Goal: Information Seeking & Learning: Learn about a topic

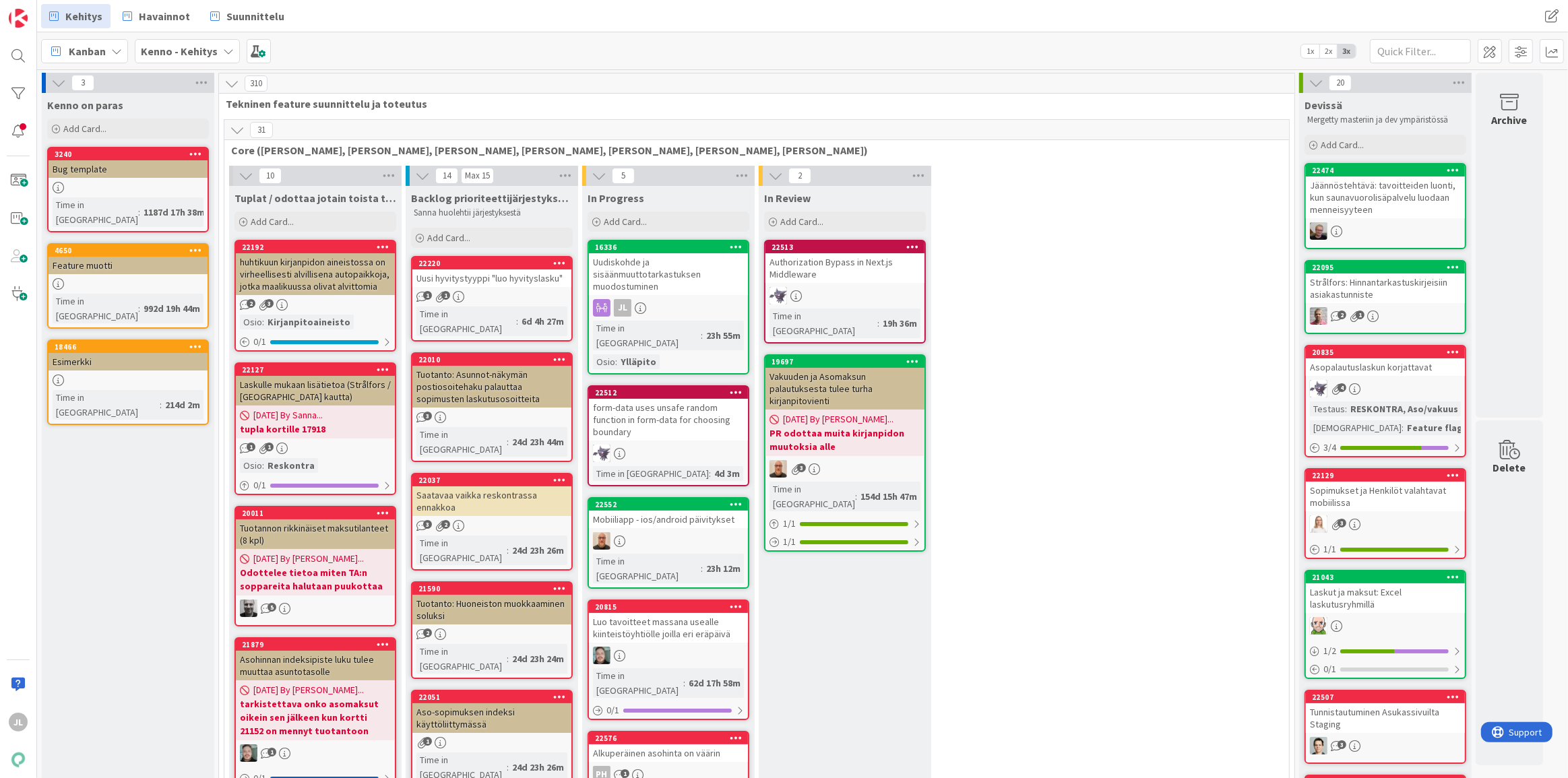
click at [674, 291] on div "Uudiskohde ja sisäänmuuttotarkastuksen muodostuminen" at bounding box center [668, 273] width 159 height 42
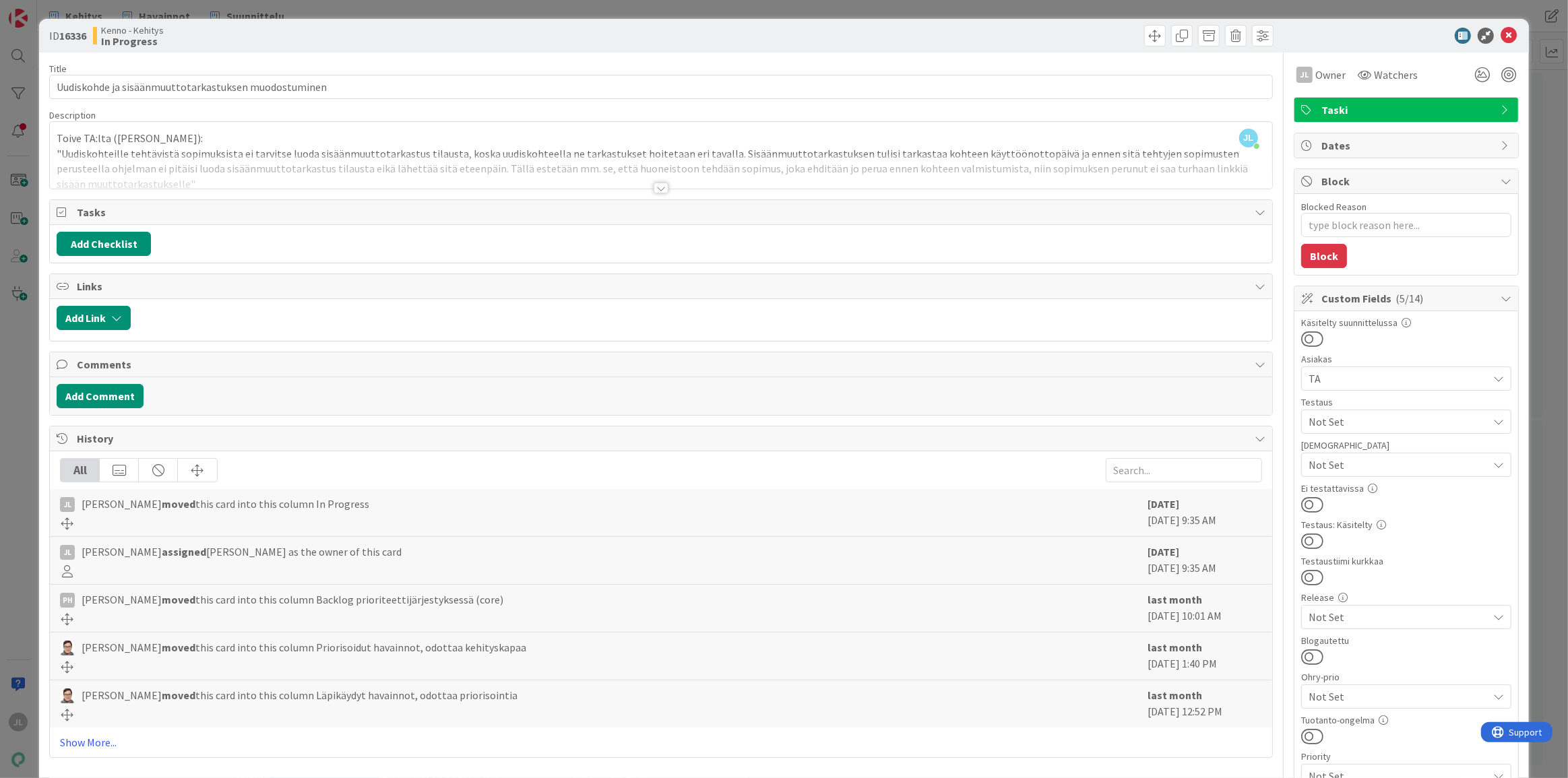
click at [160, 33] on span "Kenno - Kehitys" at bounding box center [132, 30] width 62 height 11
click at [161, 38] on b "In Progress" at bounding box center [132, 41] width 62 height 11
drag, startPoint x: 279, startPoint y: 155, endPoint x: 287, endPoint y: 151, distance: 8.9
click at [281, 155] on div at bounding box center [661, 172] width 1222 height 34
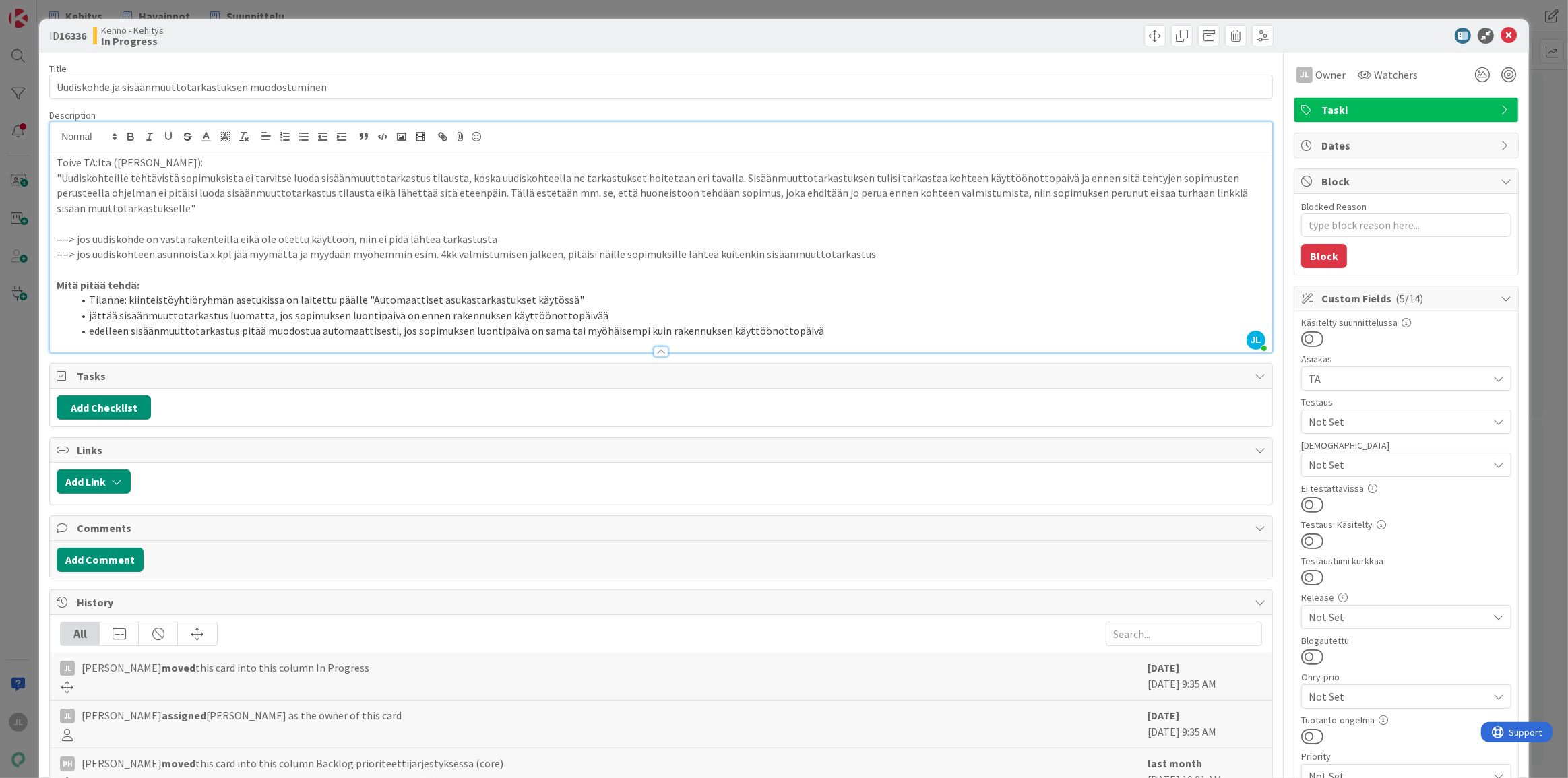
click at [208, 313] on li "jättää sisäänmuuttotarkastus luomatta, jos sopimuksen luontipäivä on ennen rake…" at bounding box center [669, 315] width 1193 height 15
copy li "jättää sisäänmuuttotarkastus luomatta, jos sopimuksen luontipäivä on ennen rake…"
click at [170, 214] on p ""Uudiskohteille tehtävistä sopimuksista ei tarvitse luoda sisäänmuuttotarkastus…" at bounding box center [661, 193] width 1209 height 46
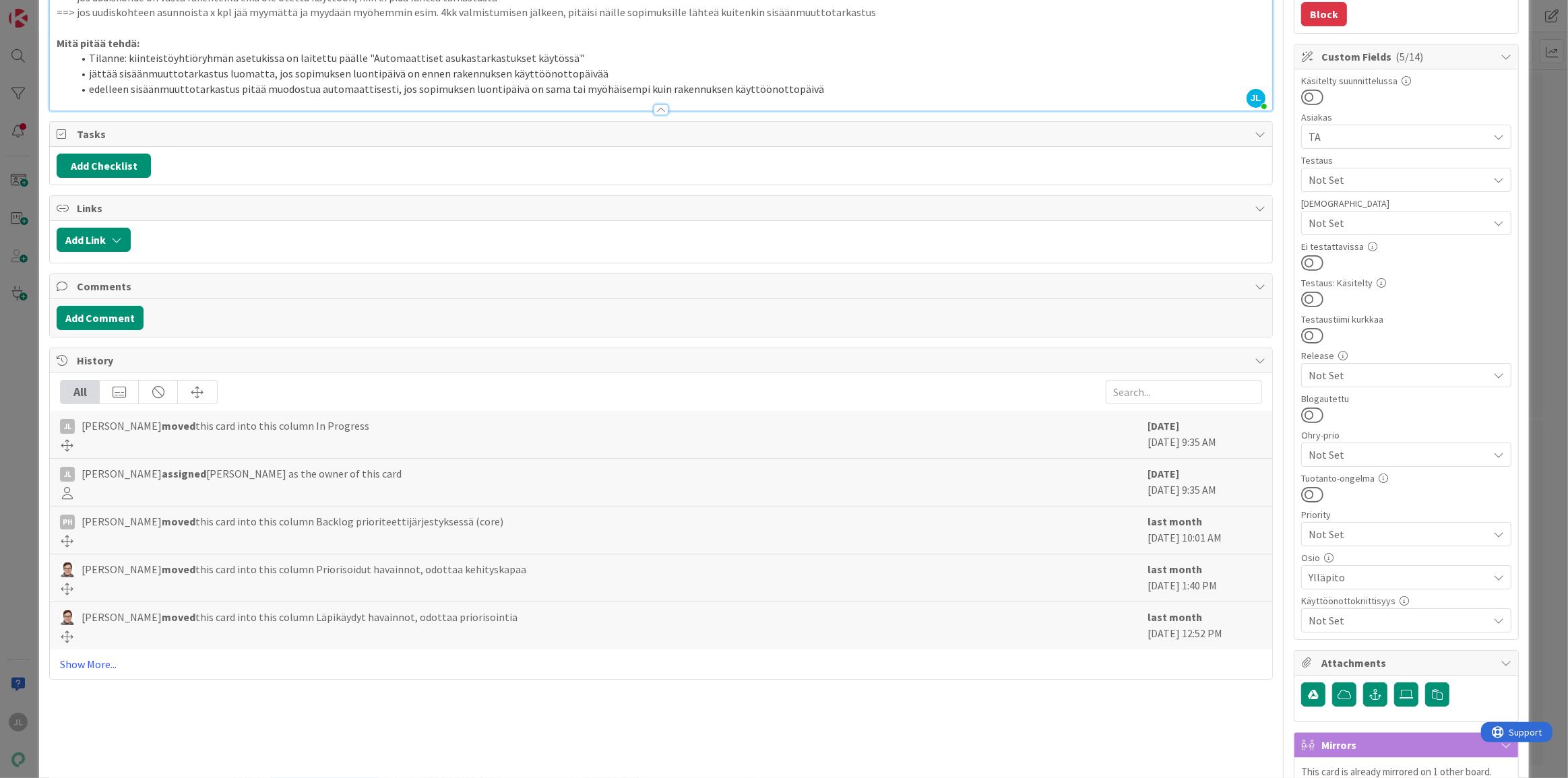
scroll to position [244, 0]
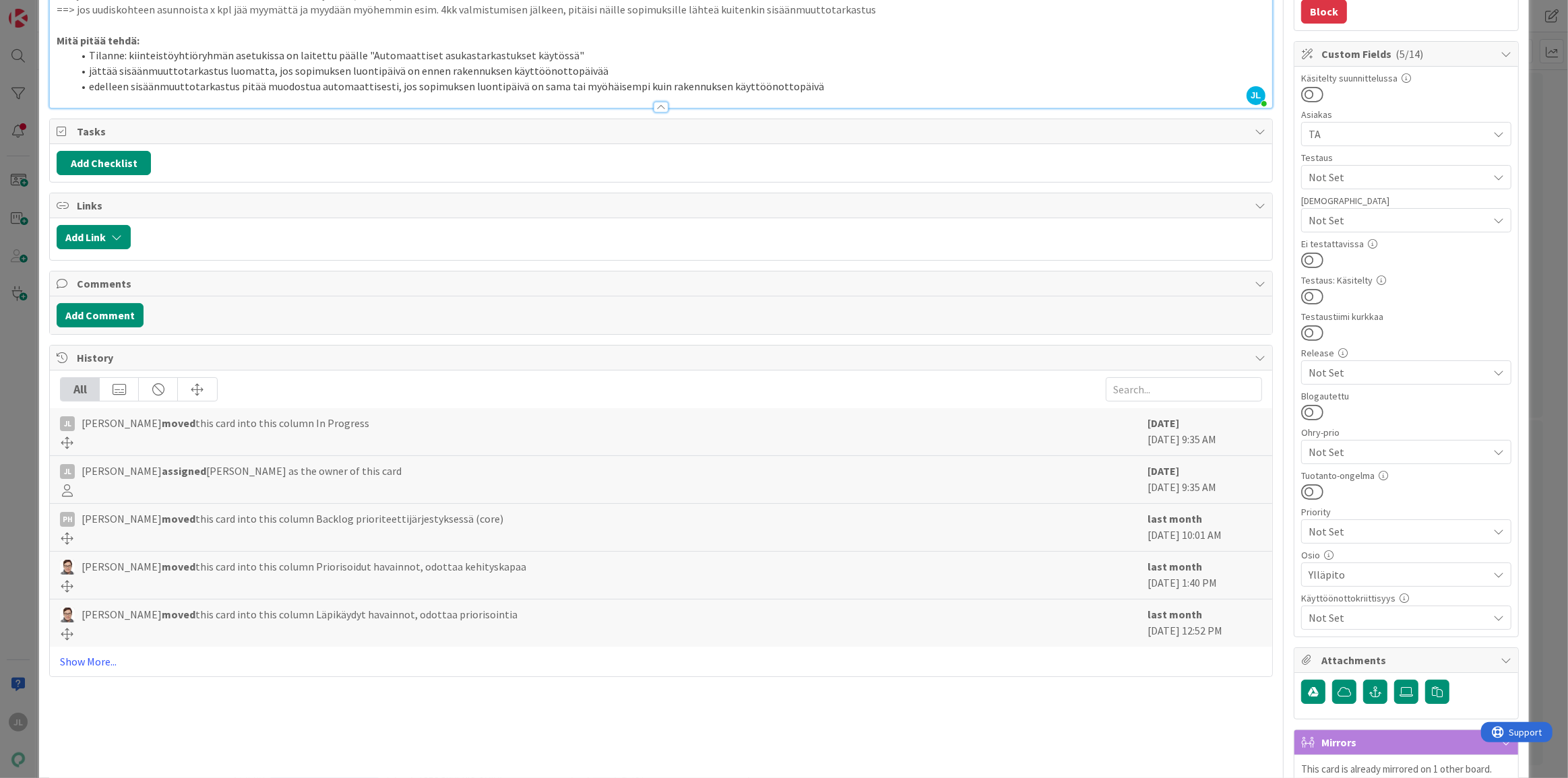
click at [240, 73] on li "jättää sisäänmuuttotarkastus luomatta, jos sopimuksen luontipäivä on ennen rake…" at bounding box center [669, 71] width 1193 height 15
copy li "jättää sisäänmuuttotarkastus luomatta, jos sopimuksen luontipäivä on ennen rake…"
click at [514, 73] on li "jättää sisäänmuuttotarkastus luomatta, jos sopimuksen luontipäivä on ennen rake…" at bounding box center [669, 71] width 1193 height 15
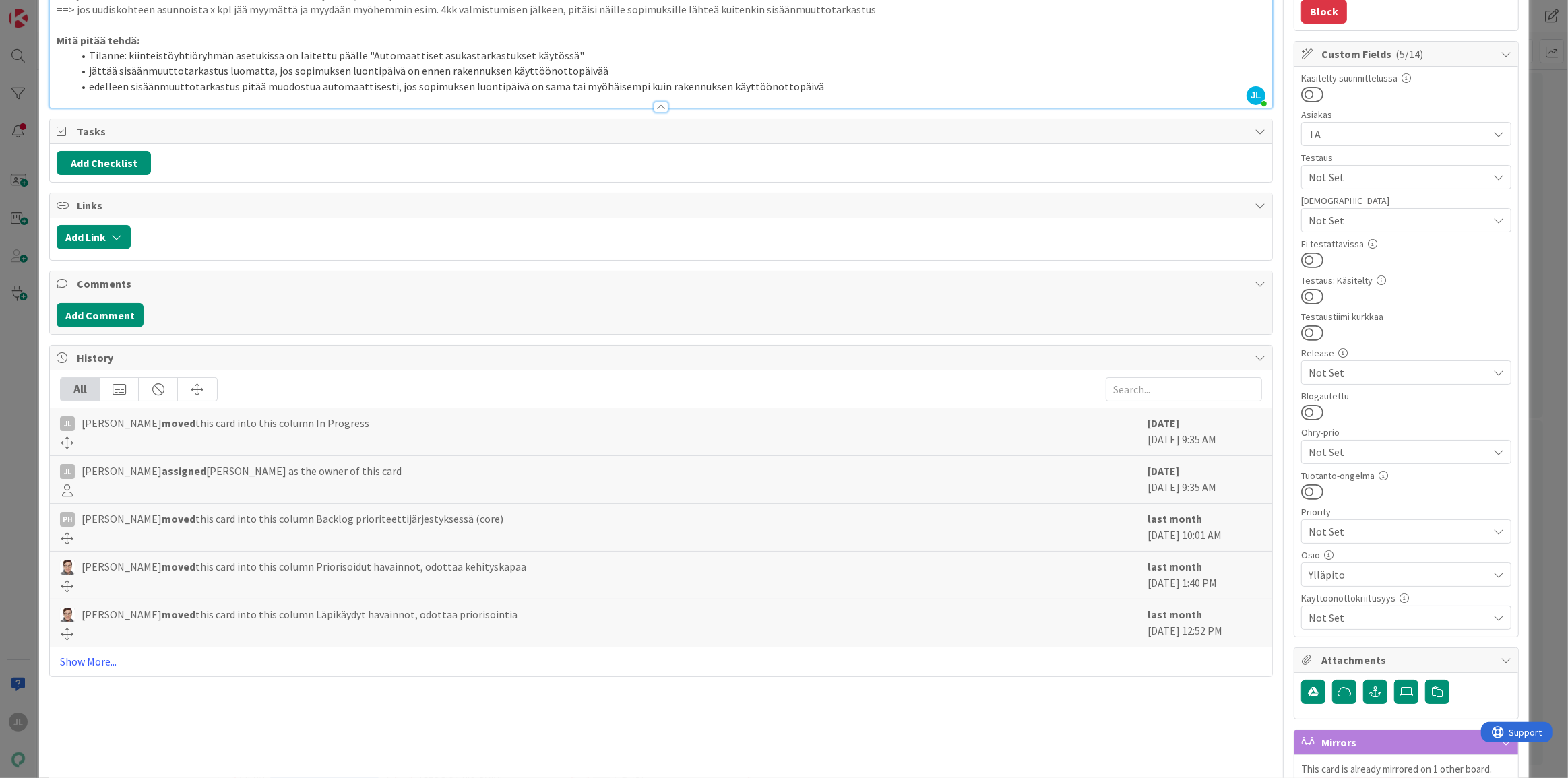
click at [161, 72] on li "jättää sisäänmuuttotarkastus luomatta, jos sopimuksen luontipäivä on ennen rake…" at bounding box center [669, 71] width 1193 height 15
click at [252, 71] on li "jättää sisäänmuuttotarkastus luomatta, jos sopimuksen luontipäivä on ennen rake…" at bounding box center [669, 71] width 1193 height 15
copy li "jättää sisäänmuuttotarkastus luomatta, jos sopimuksen luontipäivä on ennen rake…"
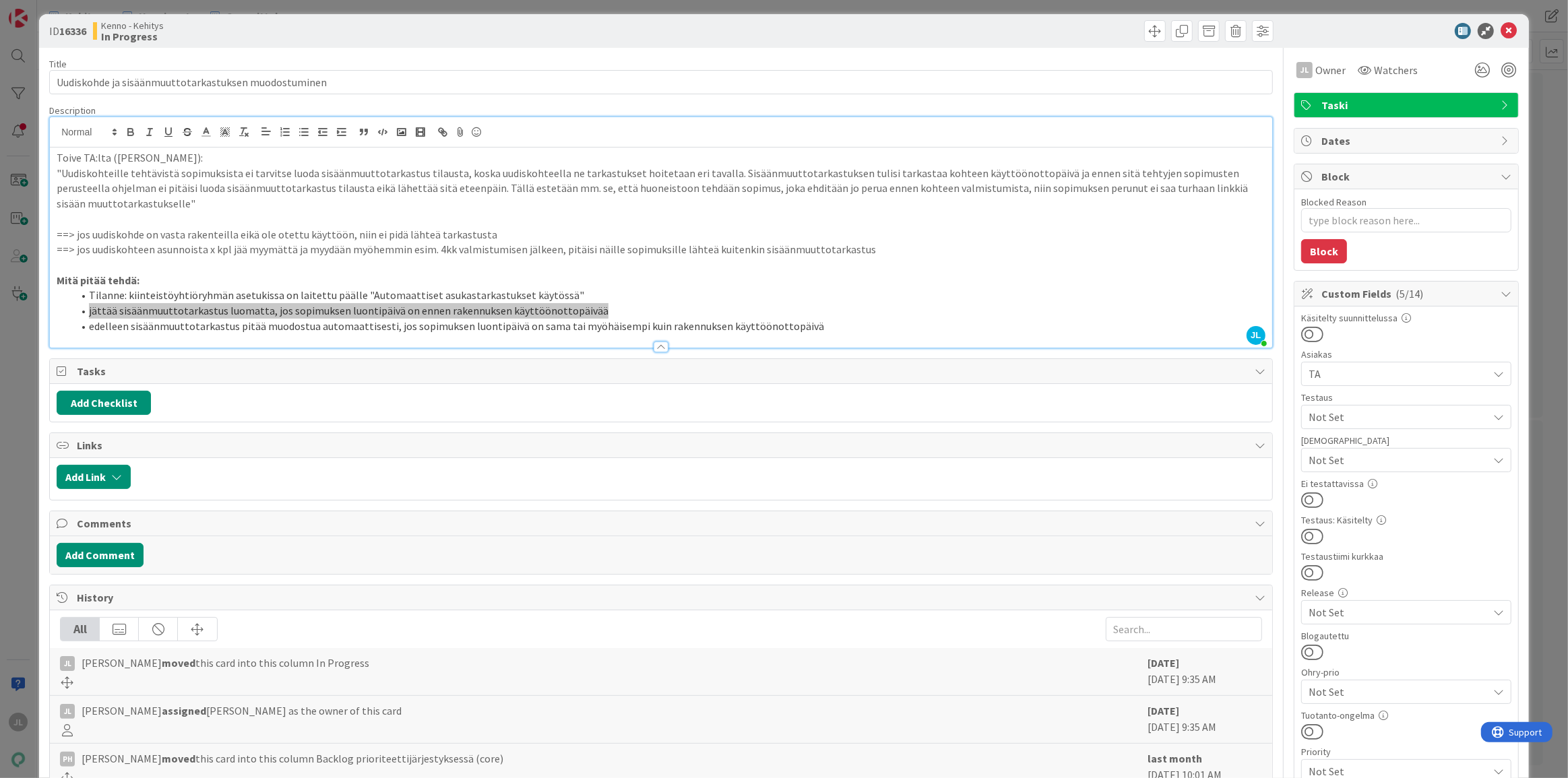
scroll to position [0, 0]
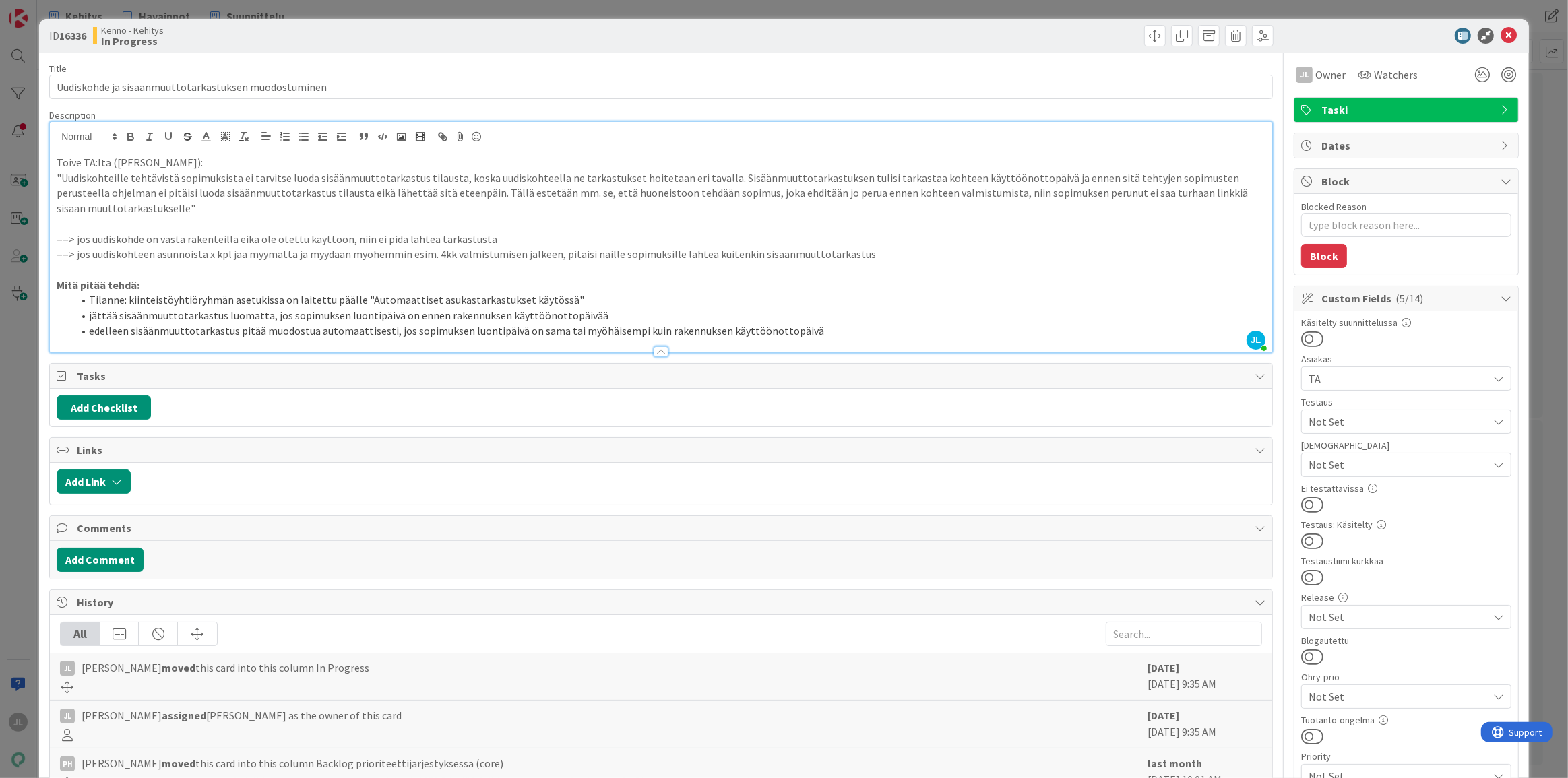
click at [167, 214] on p ""Uudiskohteille tehtävistä sopimuksista ei tarvitse luoda sisäänmuuttotarkastus…" at bounding box center [661, 193] width 1209 height 46
drag, startPoint x: 208, startPoint y: 214, endPoint x: 314, endPoint y: 237, distance: 108.5
click at [314, 237] on div "Toive TA:lta (Ossi Korhonen): "Uudiskohteille tehtävistä sopimuksista ei tarvit…" at bounding box center [661, 252] width 1222 height 200
click at [314, 234] on p "==> jos uudiskohde on vasta rakenteilla eikä ole otettu käyttöön, niin ei pidä …" at bounding box center [661, 239] width 1209 height 15
drag, startPoint x: 164, startPoint y: 202, endPoint x: 175, endPoint y: 194, distance: 13.6
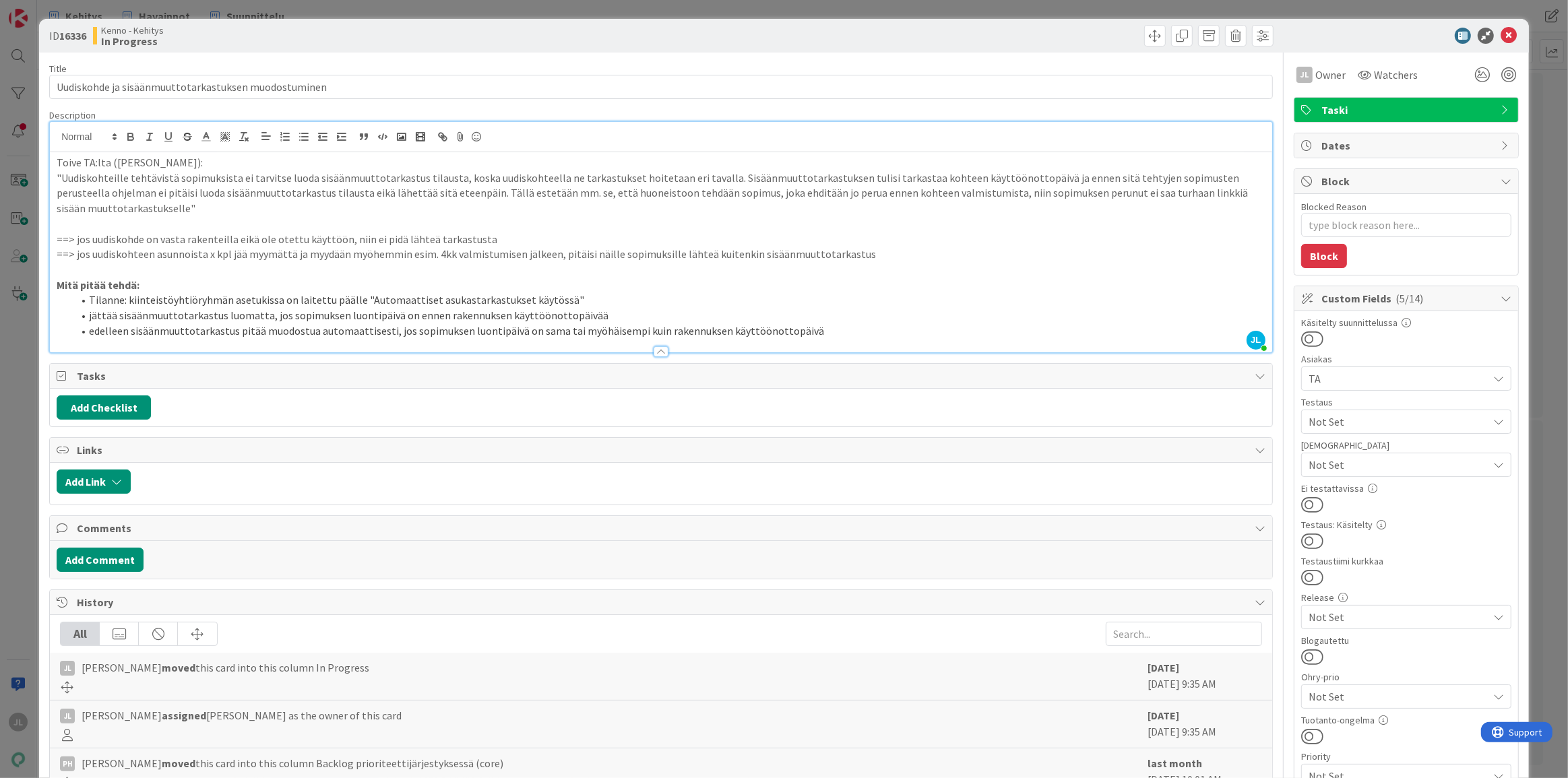
click at [164, 202] on p ""Uudiskohteille tehtävistä sopimuksista ei tarvitse luoda sisäänmuuttotarkastus…" at bounding box center [661, 193] width 1209 height 46
type textarea "x"
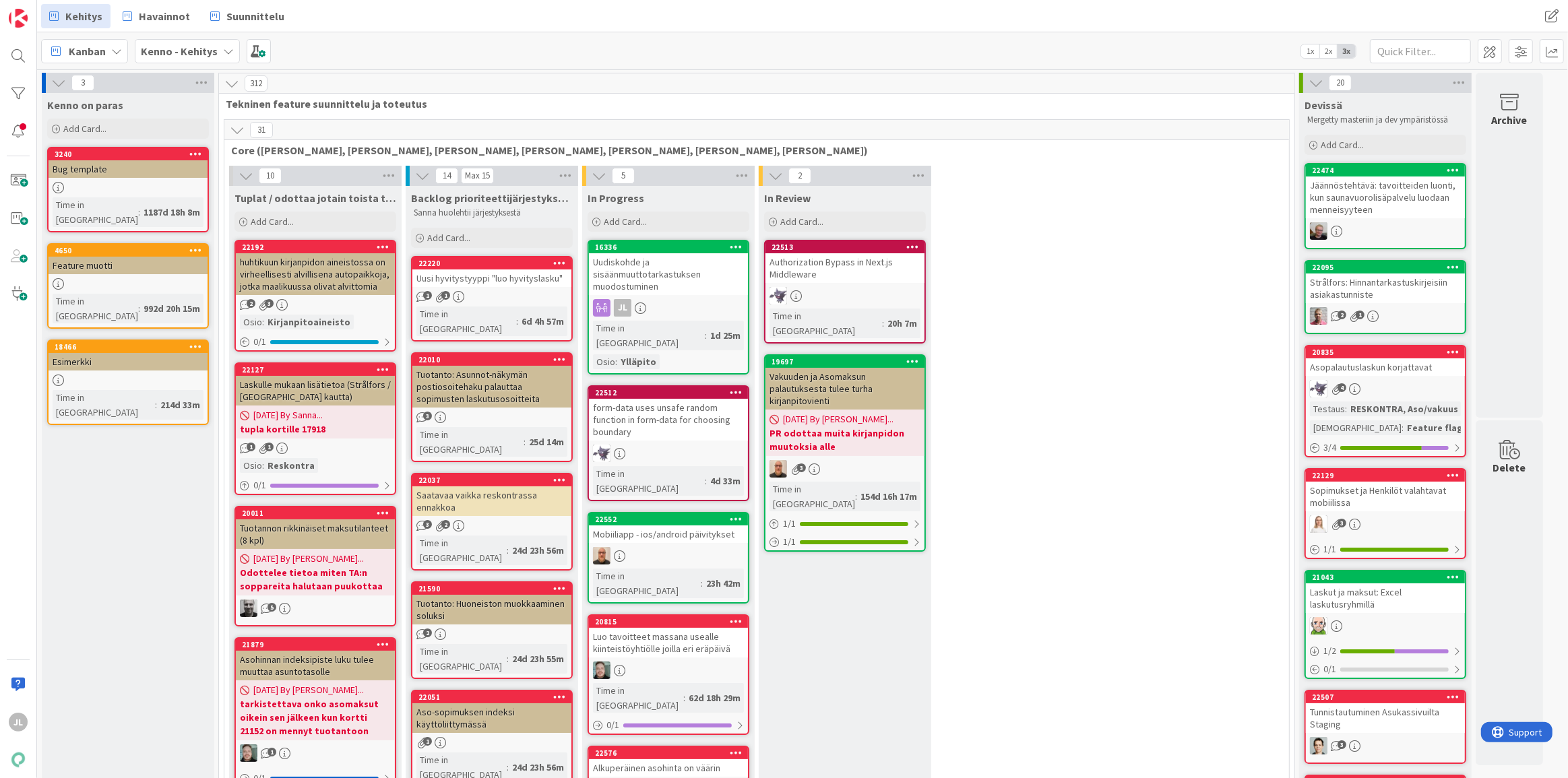
click at [472, 366] on div "Tuotanto: Asunnot-näkymän postiosoitehaku palauttaa sopimusten laskutusosoittei…" at bounding box center [492, 386] width 159 height 42
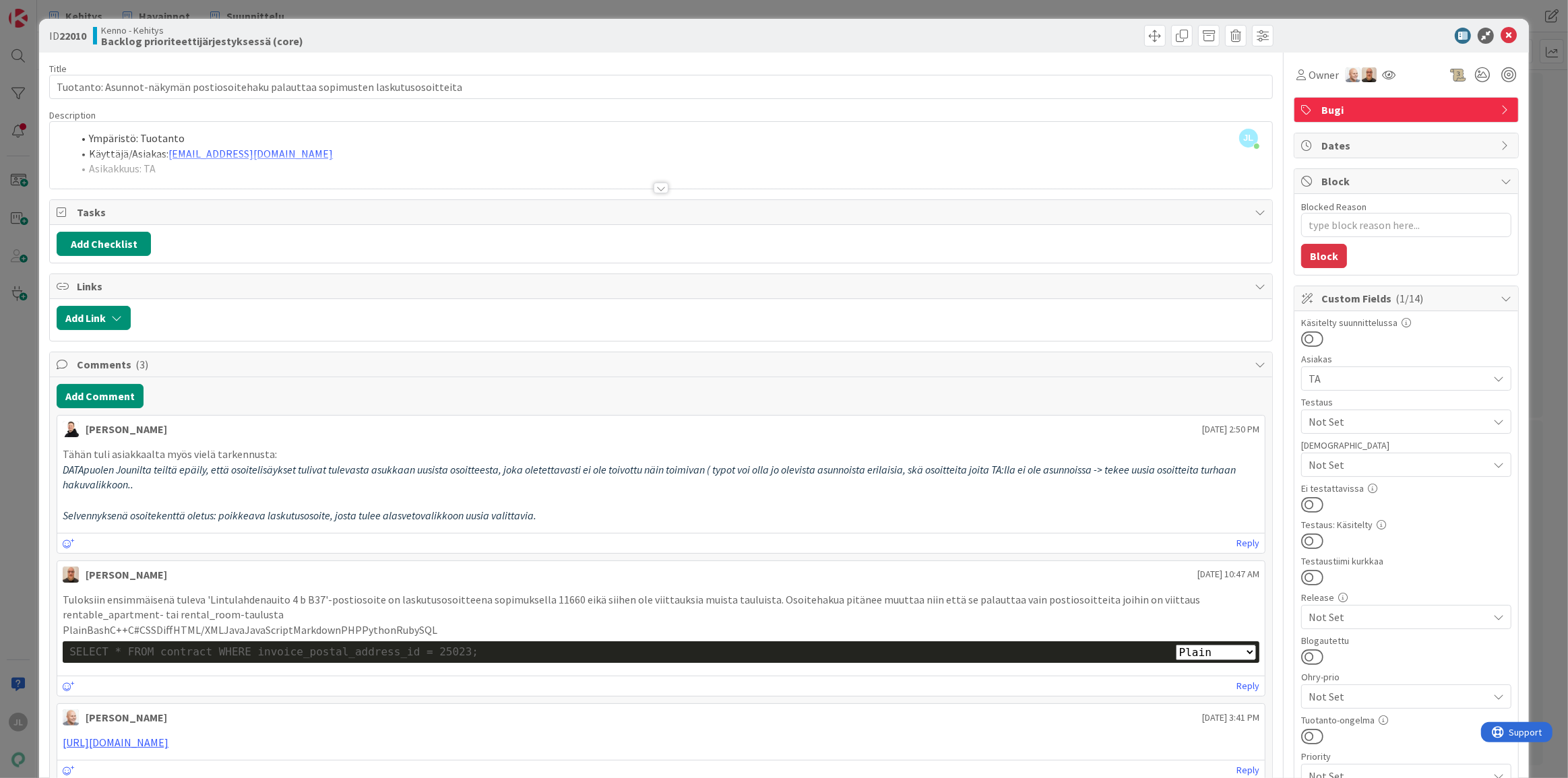
click at [457, 142] on div "JL Jyri Laine just joined Ympäristö: Tuotanto Käyttäjä/Asiakas: tiina.vuorinen@…" at bounding box center [661, 155] width 1222 height 67
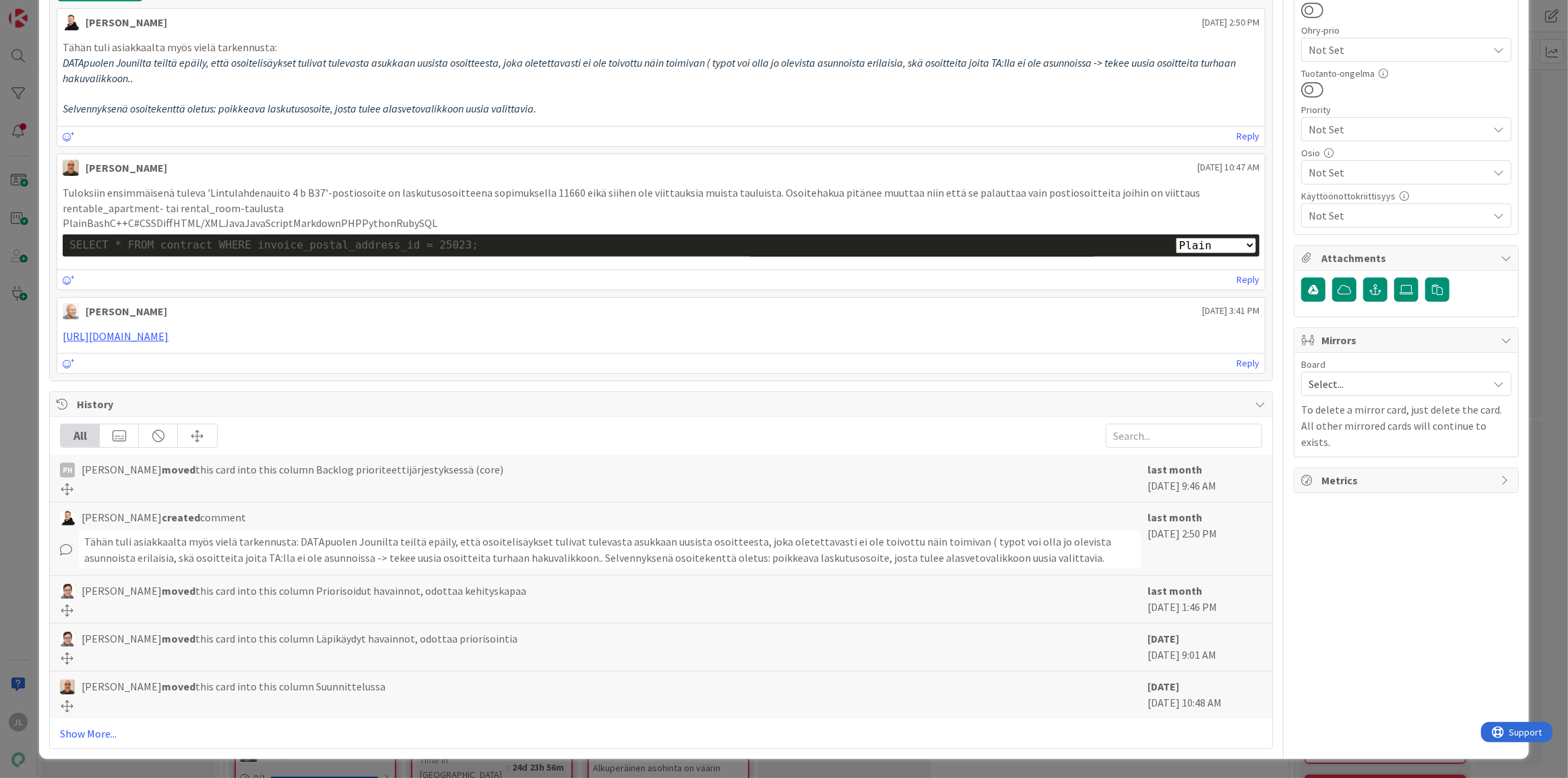
scroll to position [918, 0]
type textarea "x"
